Goal: Information Seeking & Learning: Learn about a topic

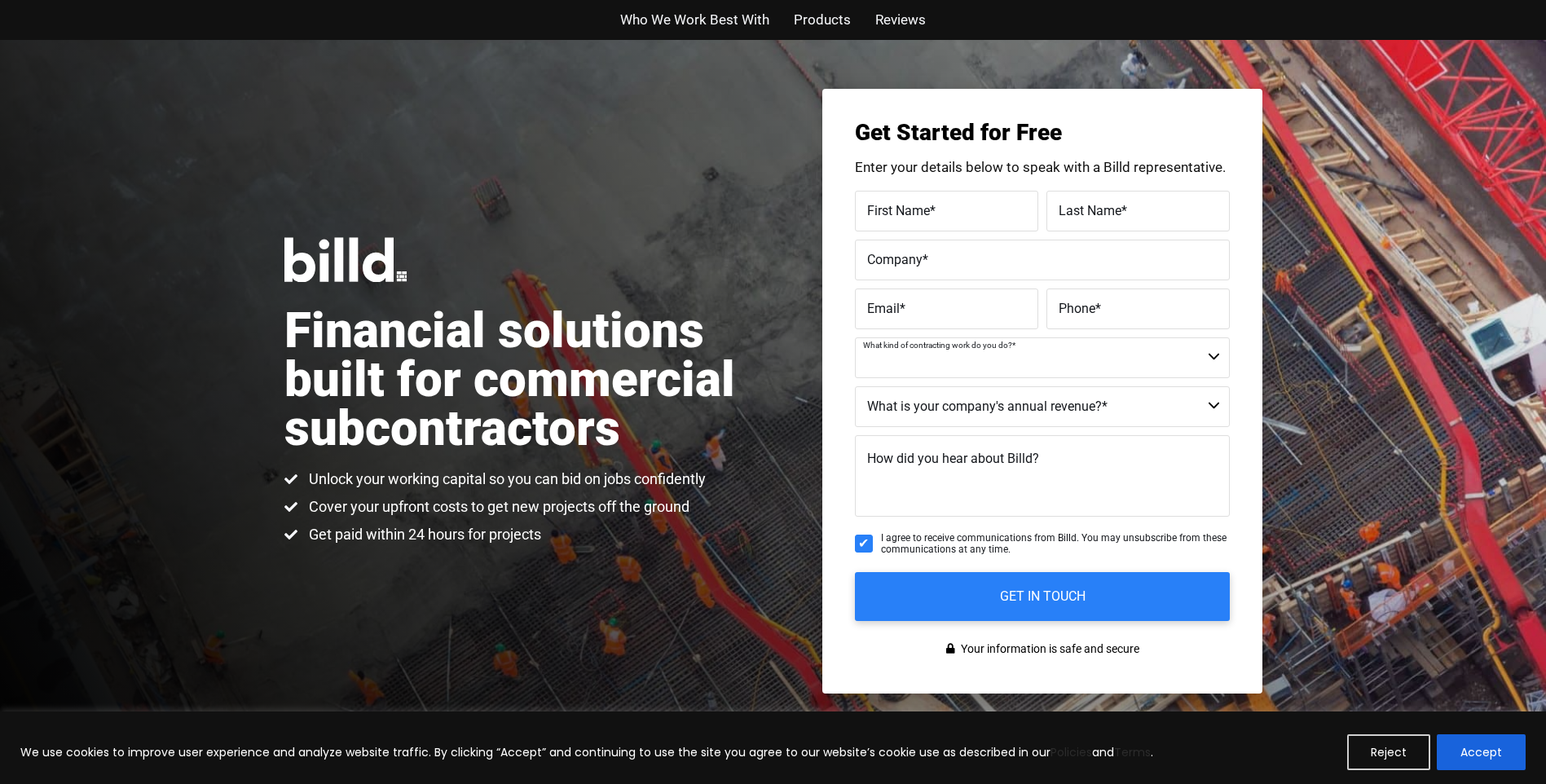
click at [1208, 360] on select "Commercial Commercial and Residential Residential Not a Contractor" at bounding box center [1043, 358] width 375 height 40
click at [817, 409] on div "Financial solutions built for commercial subcontractors Unlock your working cap…" at bounding box center [773, 392] width 1546 height 702
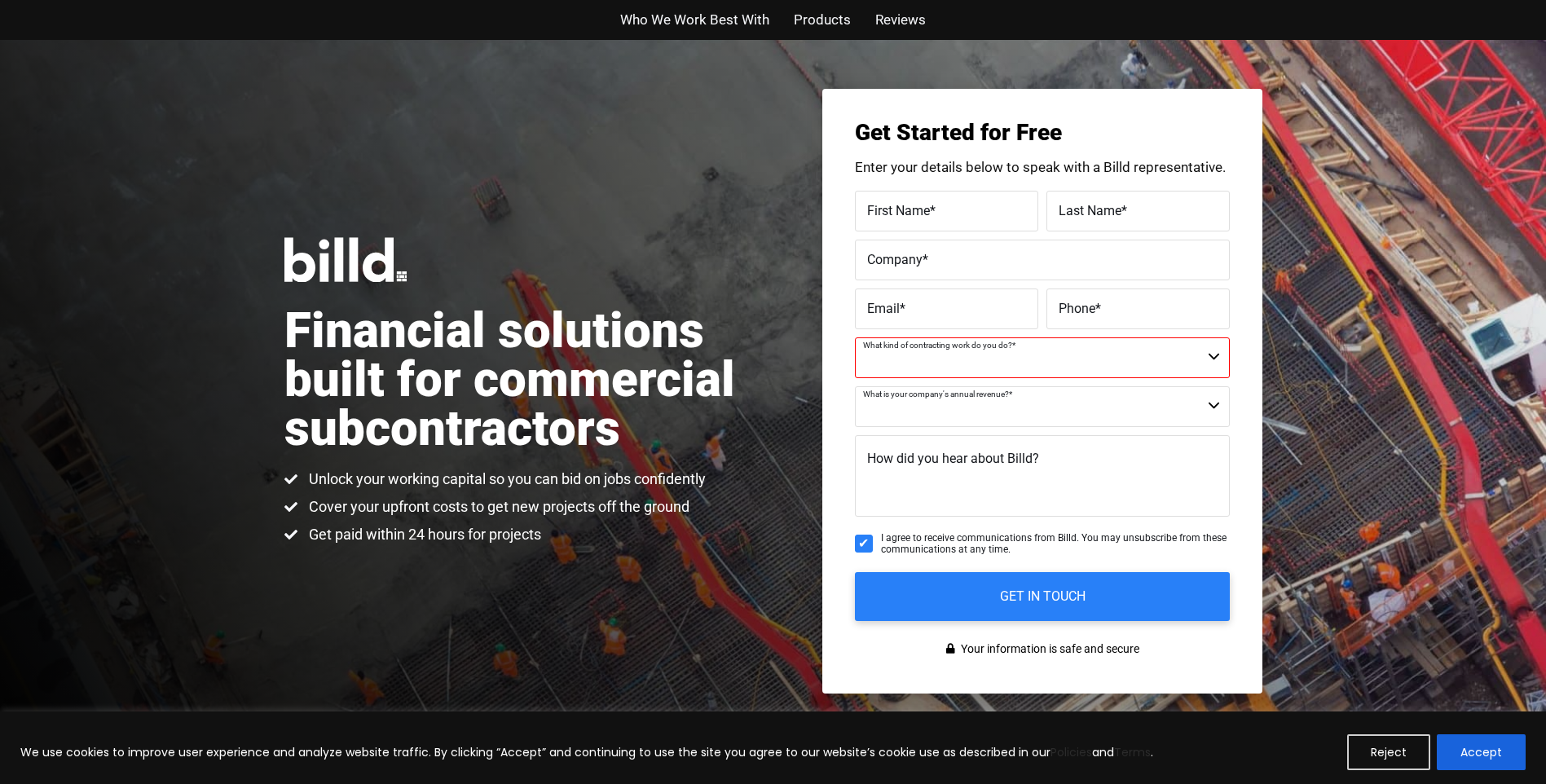
click at [975, 411] on select "$40M + $25M - $40M $8M - $25M $4M - $8M $2M - $4M $1M - $2M Less than $1M" at bounding box center [1043, 407] width 375 height 40
click at [839, 547] on div "Get Started for Free Enter your details below to speak with a Billd representat…" at bounding box center [1043, 391] width 441 height 605
click at [724, 28] on span "Who We Work Best With" at bounding box center [695, 19] width 149 height 24
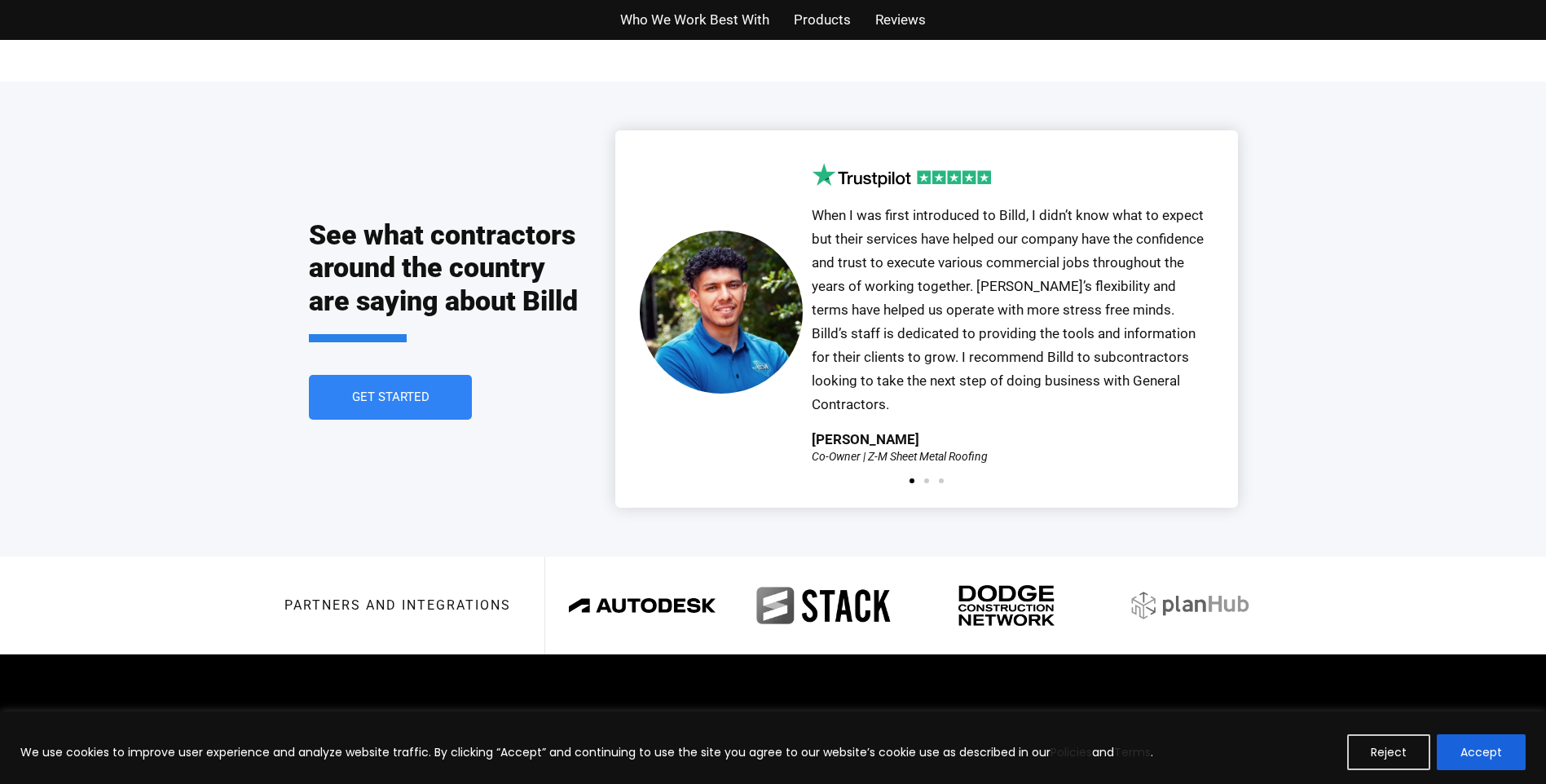
scroll to position [3533, 0]
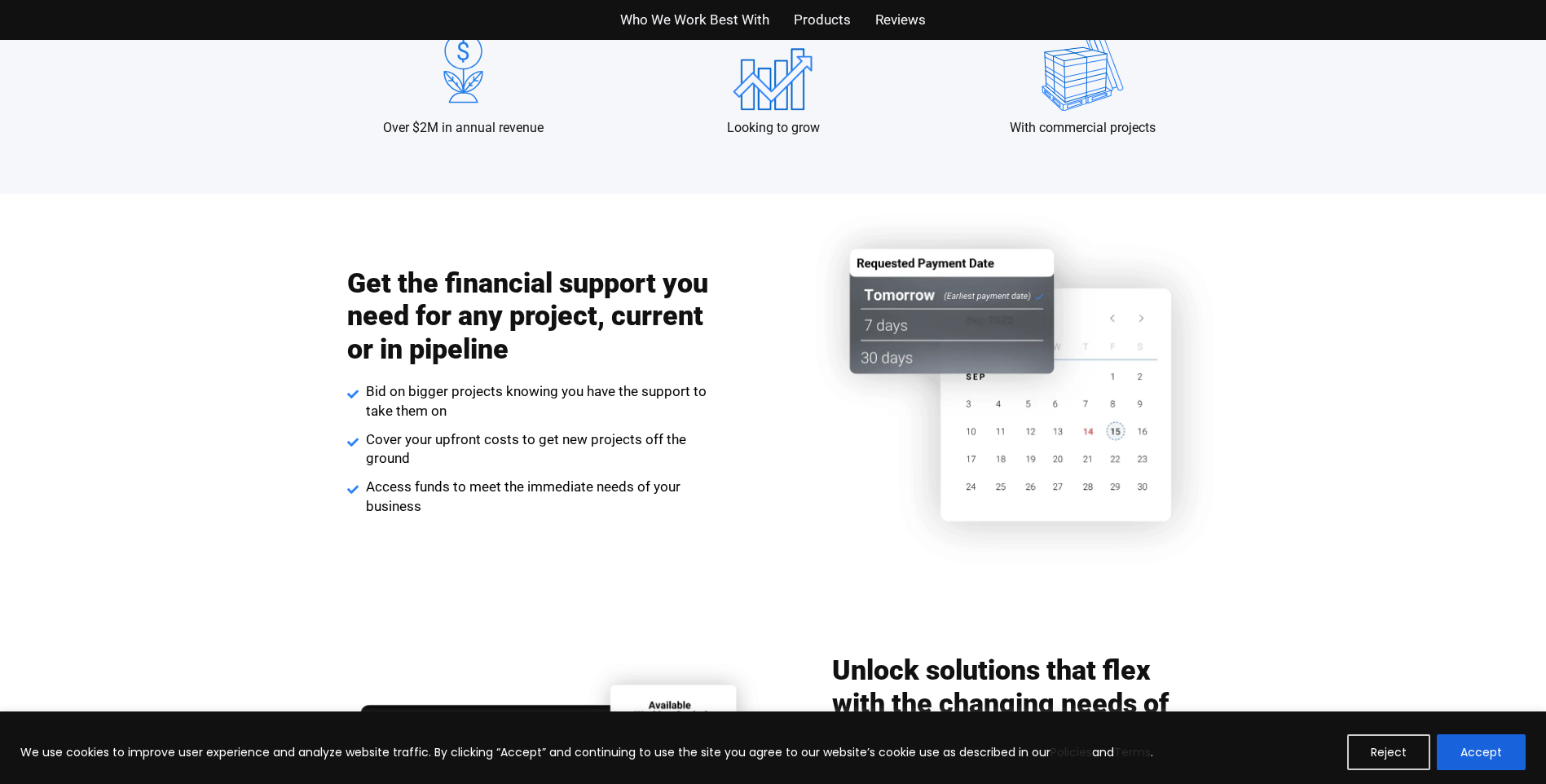
click at [831, 11] on span "Products" at bounding box center [822, 19] width 57 height 24
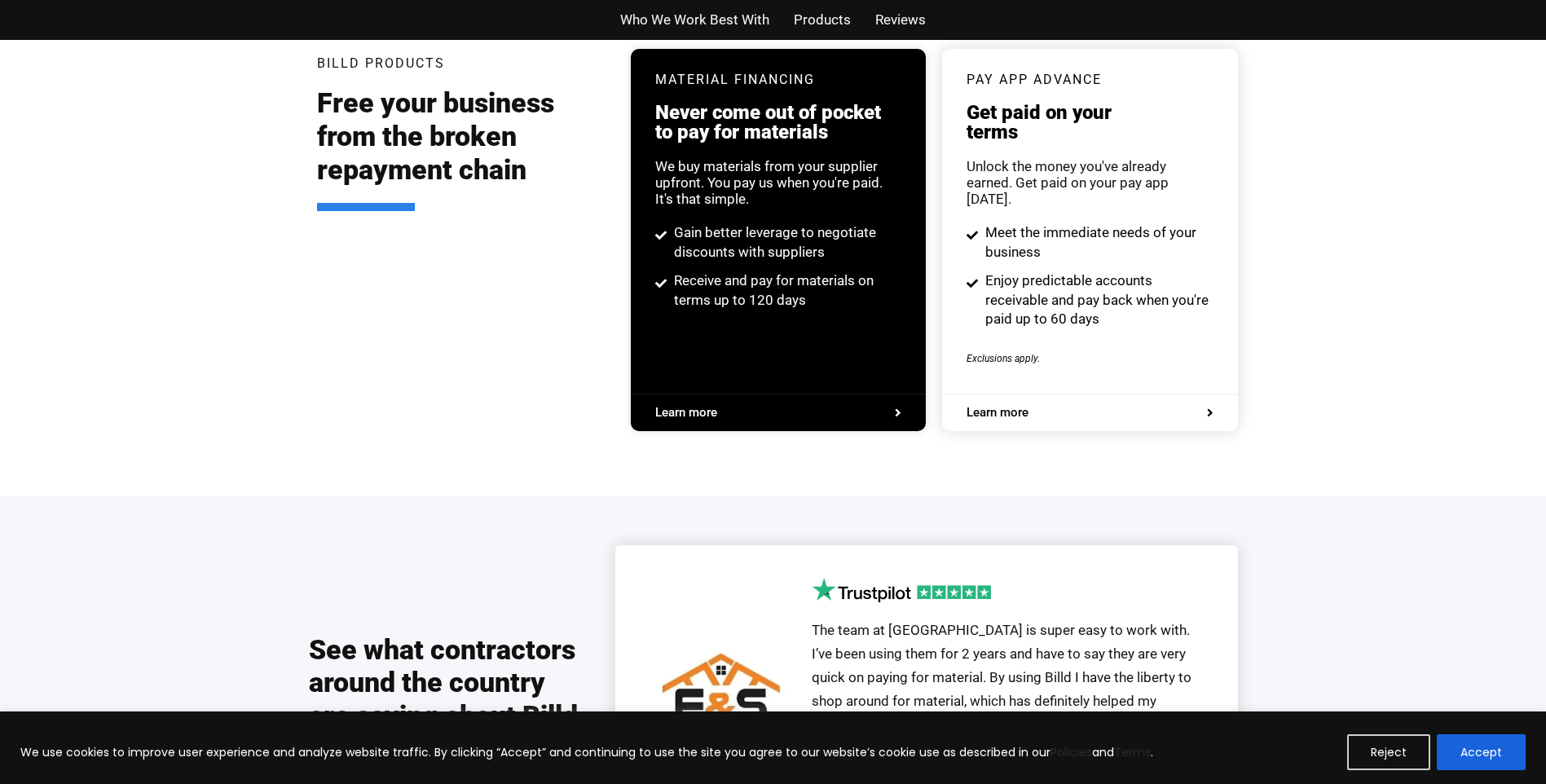
click at [740, 17] on span "Who We Work Best With" at bounding box center [695, 19] width 149 height 24
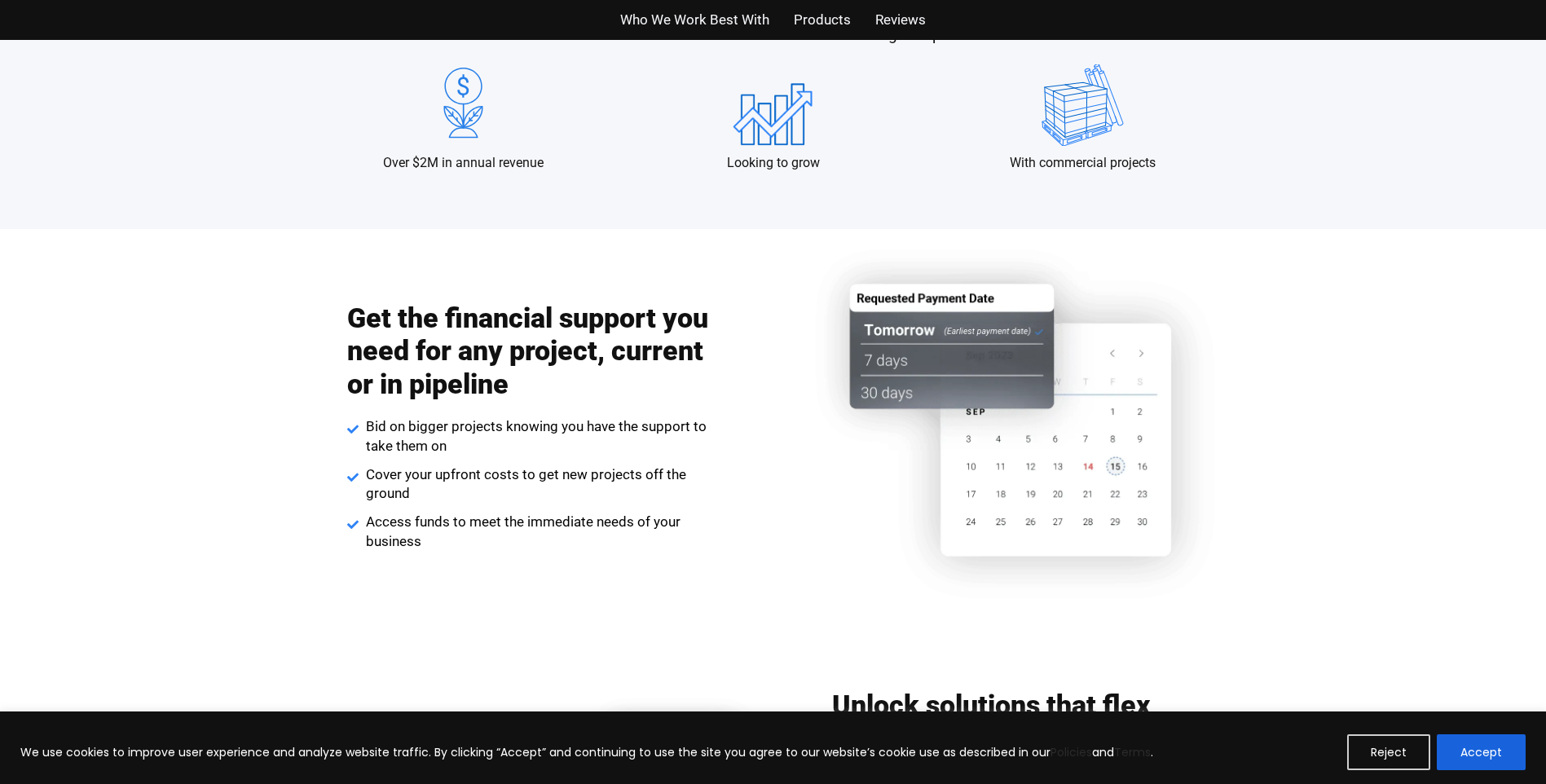
scroll to position [1577, 0]
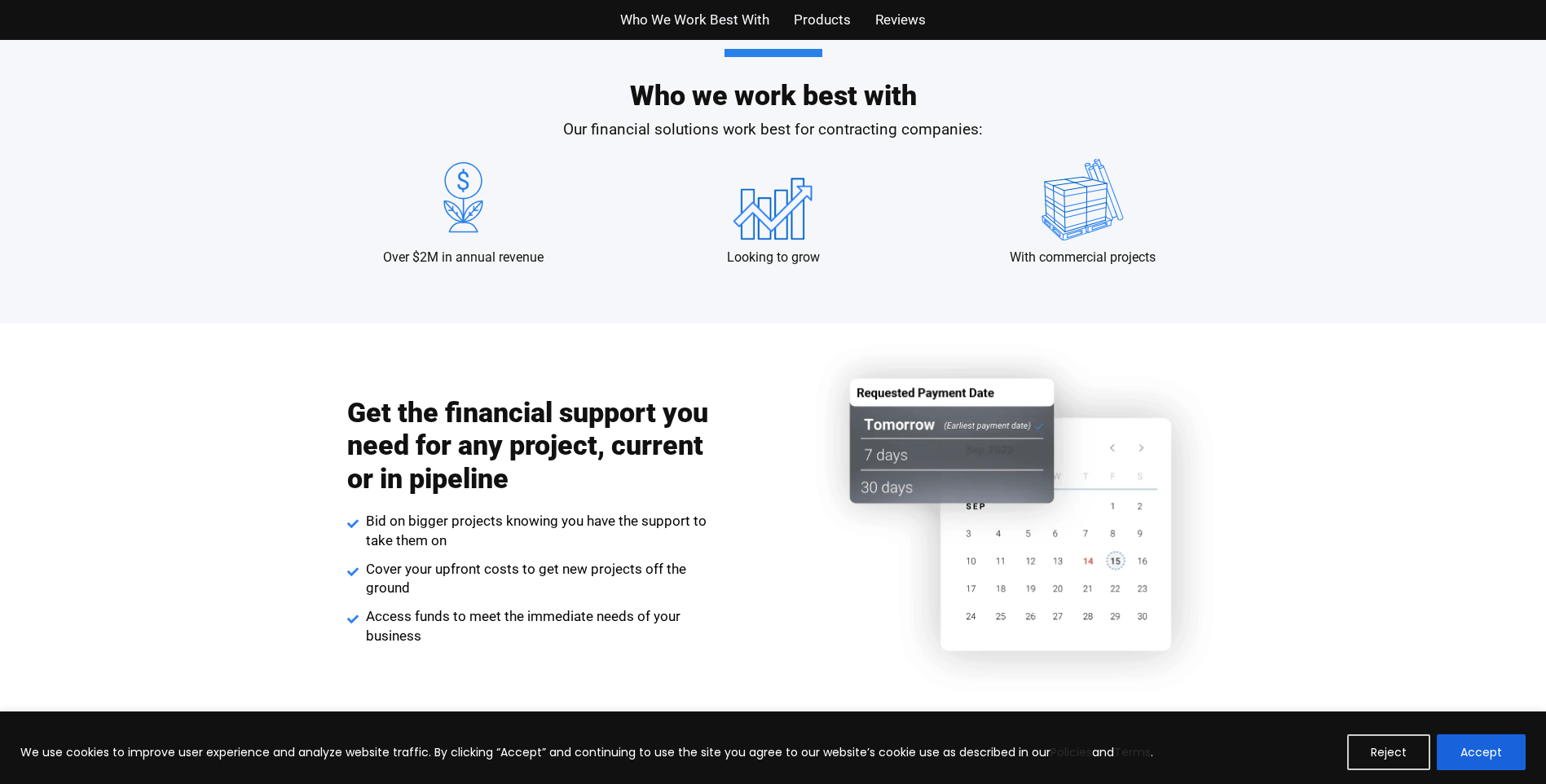
click at [916, 28] on span "Reviews" at bounding box center [900, 19] width 51 height 24
